Goal: Task Accomplishment & Management: Use online tool/utility

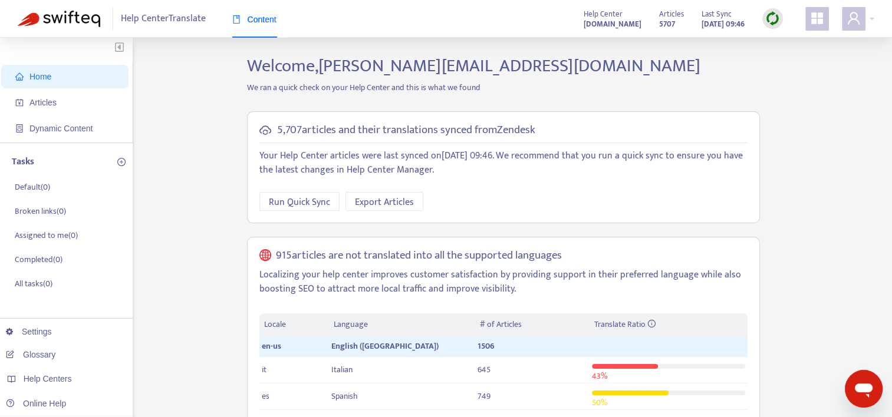
click at [773, 19] on img at bounding box center [772, 18] width 15 height 15
click at [786, 48] on link "Quick Sync" at bounding box center [797, 43] width 50 height 14
click at [47, 103] on span "Articles" at bounding box center [42, 102] width 27 height 9
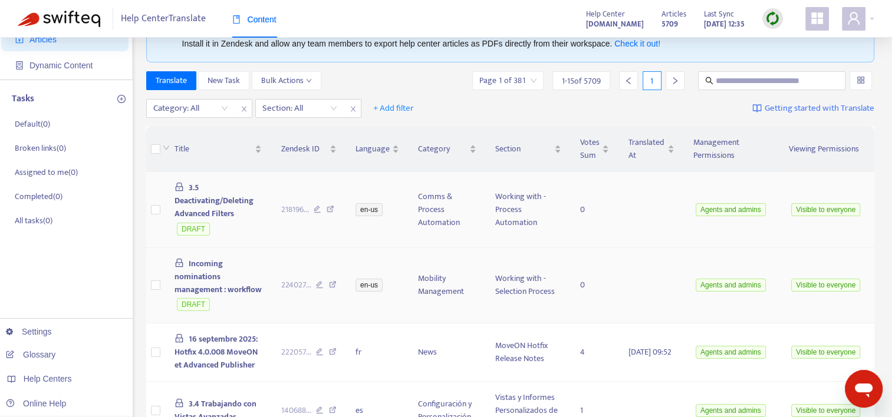
scroll to position [59, 0]
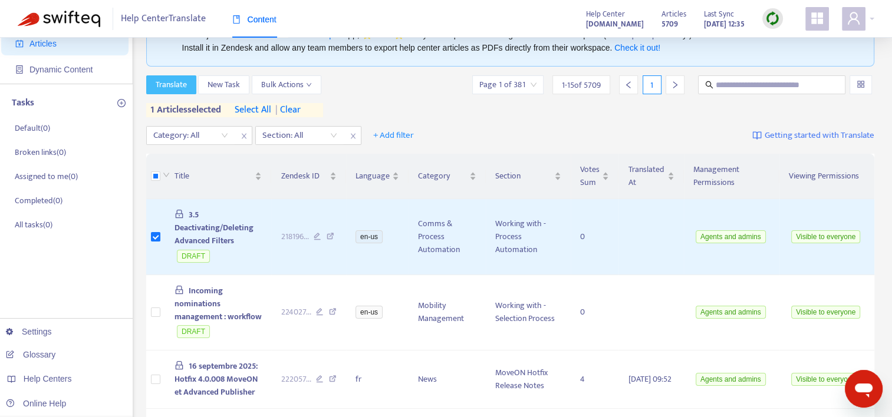
click at [178, 81] on span "Translate" at bounding box center [171, 84] width 31 height 13
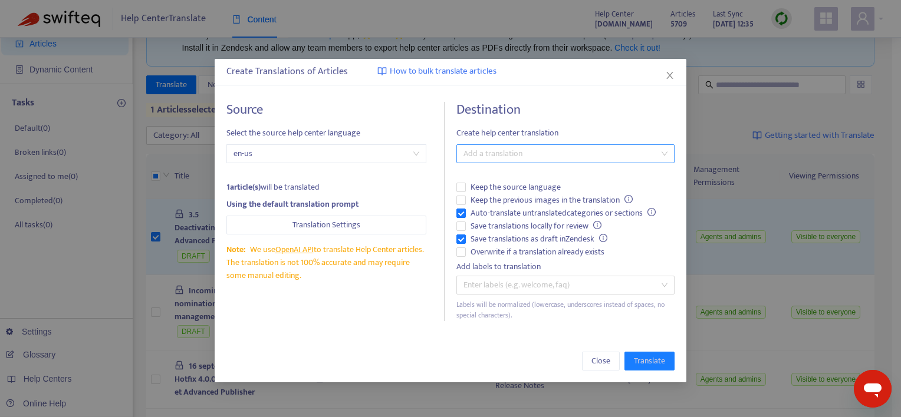
click at [545, 152] on div at bounding box center [559, 154] width 200 height 14
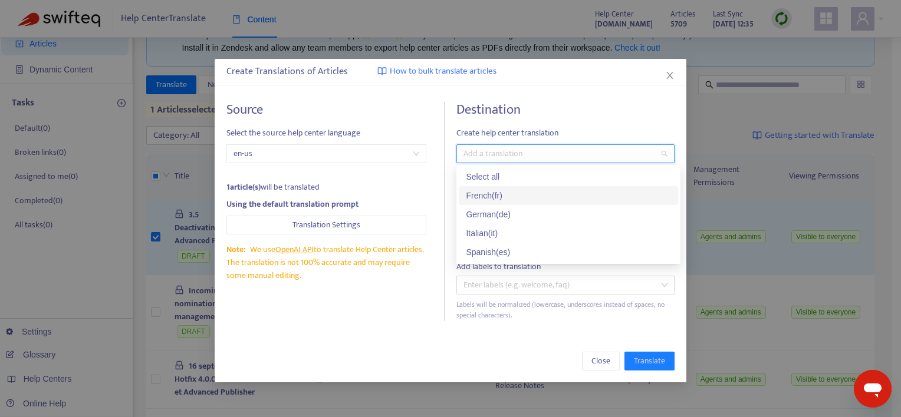
click at [499, 193] on div "French ( fr )" at bounding box center [568, 195] width 205 height 13
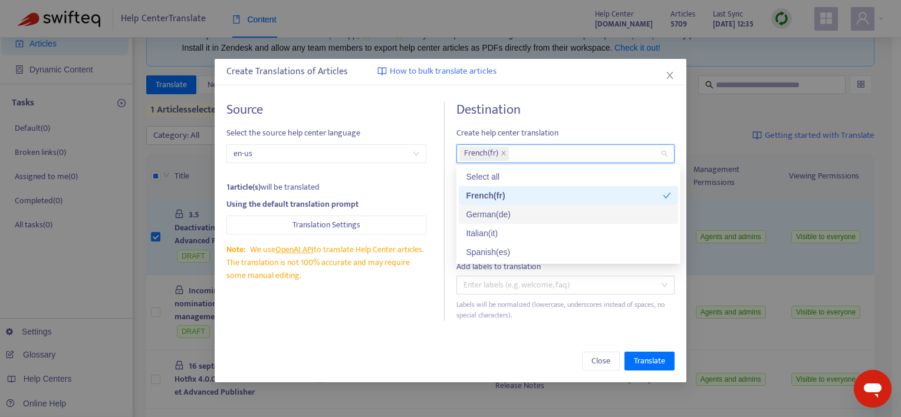
click at [490, 215] on div "German ( de )" at bounding box center [568, 214] width 205 height 13
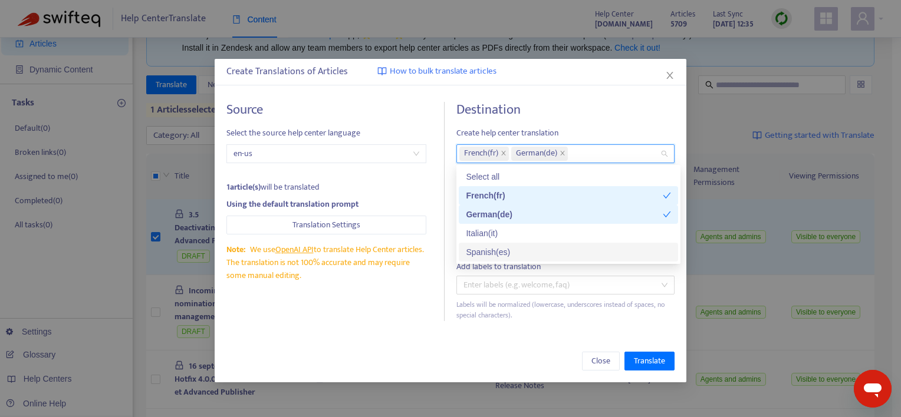
click at [491, 255] on div "Spanish ( es )" at bounding box center [568, 252] width 205 height 13
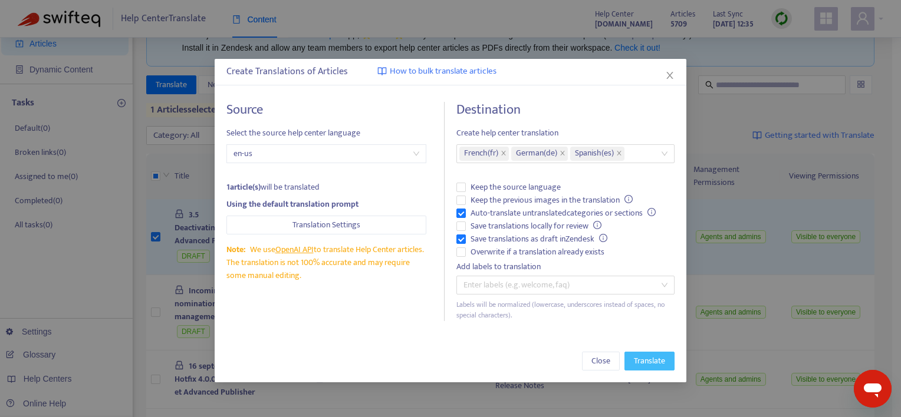
click at [645, 363] on span "Translate" at bounding box center [649, 361] width 31 height 13
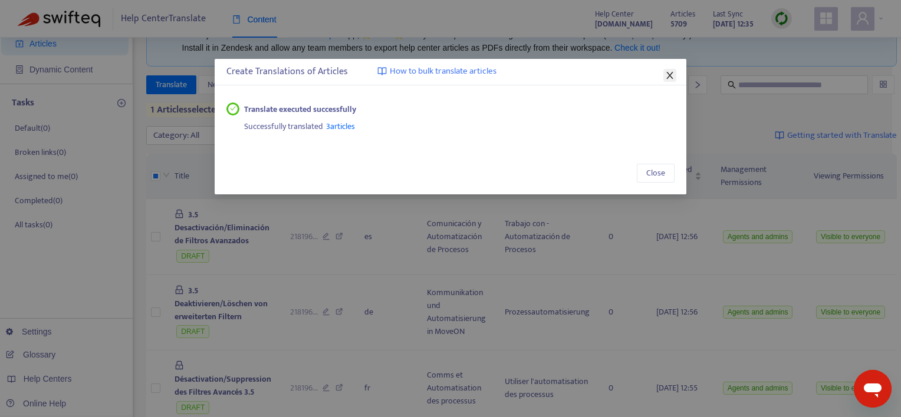
click at [670, 78] on icon "close" at bounding box center [669, 75] width 9 height 9
